Goal: Task Accomplishment & Management: Use online tool/utility

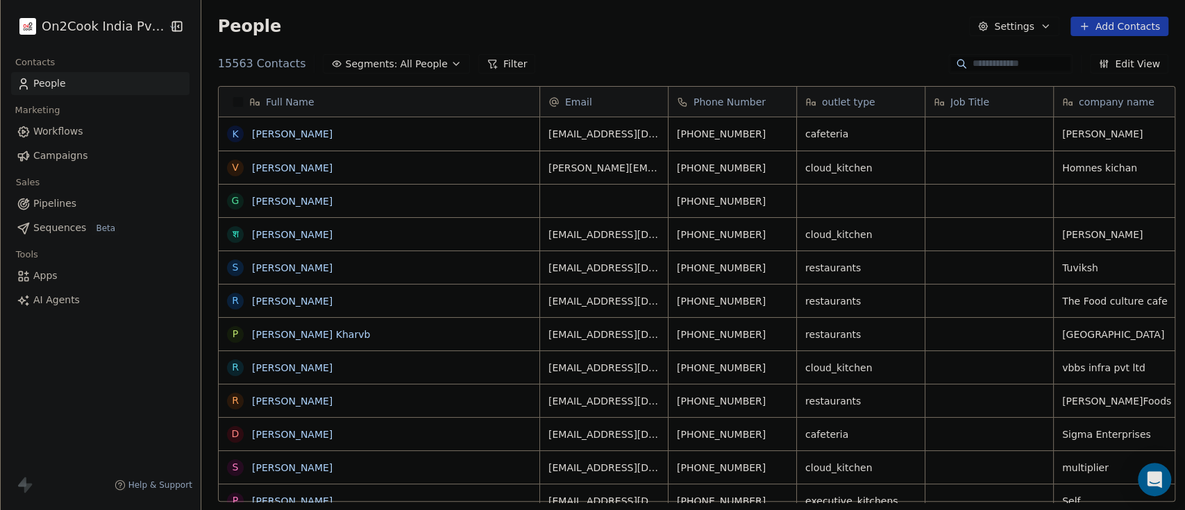
scroll to position [434, 976]
click at [76, 128] on span "Workflows" at bounding box center [58, 131] width 50 height 15
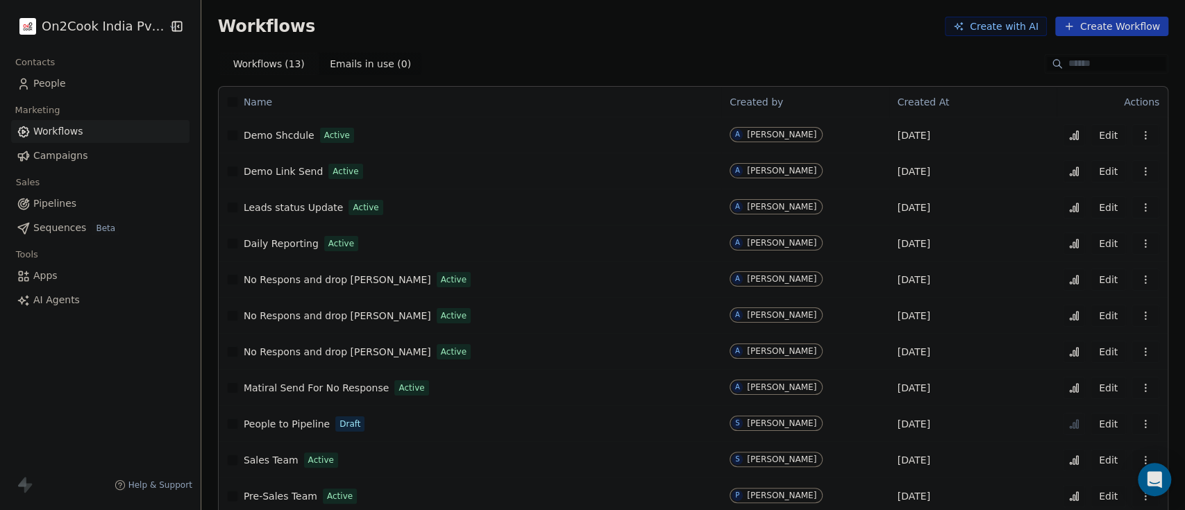
click at [1068, 133] on icon at bounding box center [1073, 135] width 11 height 11
